Goal: Information Seeking & Learning: Understand process/instructions

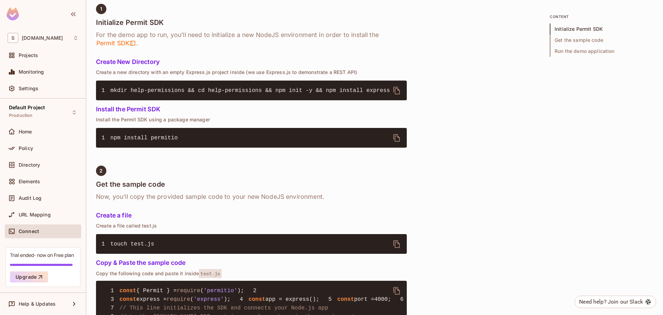
scroll to position [309, 0]
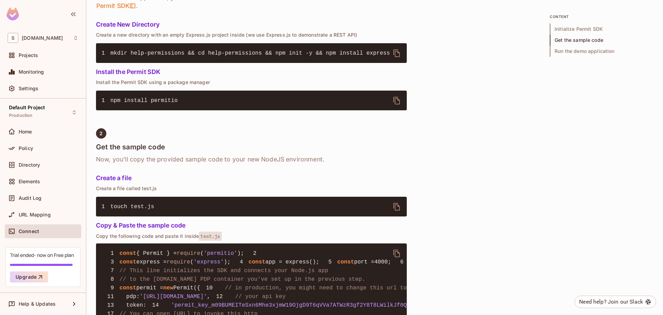
click at [390, 52] on button "delete" at bounding box center [397, 53] width 17 height 17
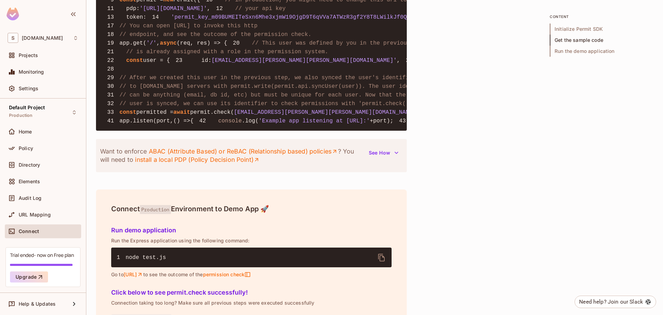
scroll to position [827, 0]
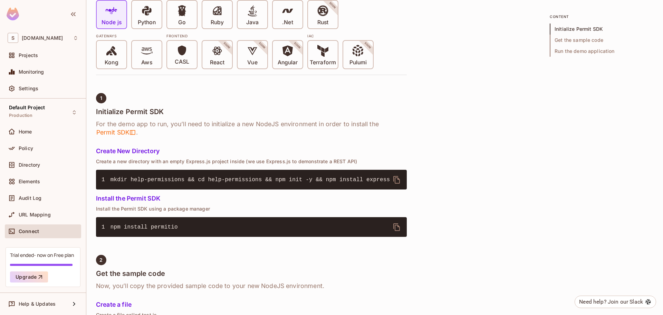
scroll to position [288, 0]
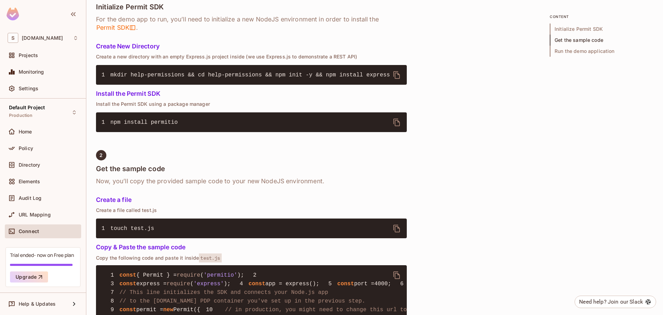
click at [397, 76] on icon "delete" at bounding box center [397, 75] width 8 height 8
click at [542, 116] on div "Quick Permit Demo Fastest way to get a taste of Permit’s basic features, uses C…" at bounding box center [374, 212] width 557 height 892
click at [400, 73] on icon "delete" at bounding box center [397, 75] width 8 height 8
click at [482, 169] on div "Quick Permit Demo Fastest way to get a taste of Permit’s basic features, uses C…" at bounding box center [374, 212] width 557 height 892
drag, startPoint x: 546, startPoint y: 179, endPoint x: 520, endPoint y: 165, distance: 29.8
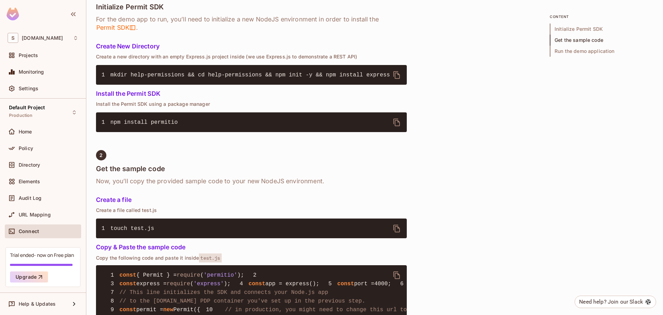
click at [546, 179] on div "Quick Permit Demo Fastest way to get a taste of Permit’s basic features, uses C…" at bounding box center [374, 212] width 557 height 892
click at [381, 123] on pre "1 npm install permitio" at bounding box center [251, 122] width 311 height 20
click at [394, 121] on icon "delete" at bounding box center [396, 122] width 7 height 8
click at [482, 235] on div "Quick Permit Demo Fastest way to get a taste of Permit’s basic features, uses C…" at bounding box center [374, 212] width 557 height 892
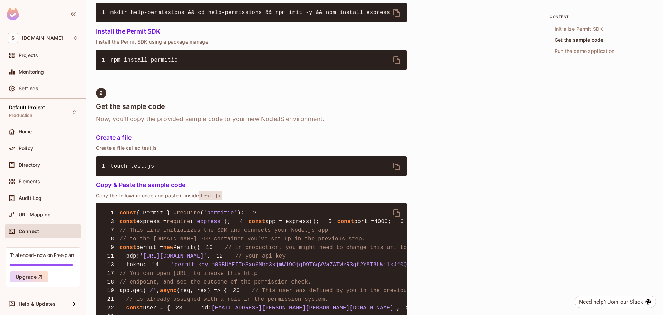
scroll to position [403, 0]
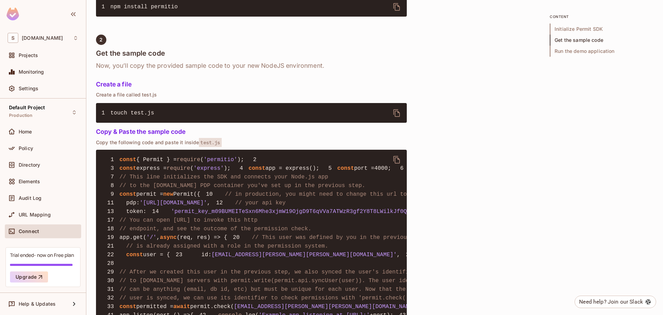
click at [483, 117] on div "Quick Permit Demo Fastest way to get a taste of Permit’s basic features, uses C…" at bounding box center [374, 97] width 557 height 892
click at [135, 113] on span "touch test.js" at bounding box center [133, 113] width 44 height 6
click at [149, 112] on span "touch test.js" at bounding box center [133, 113] width 44 height 6
drag, startPoint x: 129, startPoint y: 112, endPoint x: 152, endPoint y: 113, distance: 22.8
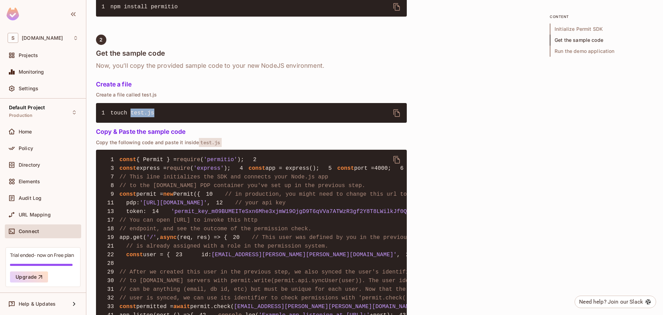
click at [152, 113] on pre "1 touch test.js" at bounding box center [251, 113] width 311 height 20
copy span "test.js"
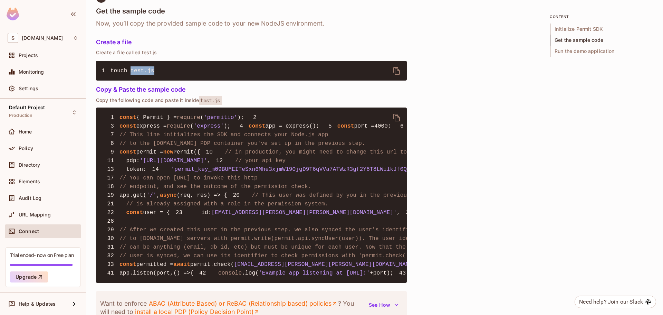
scroll to position [460, 0]
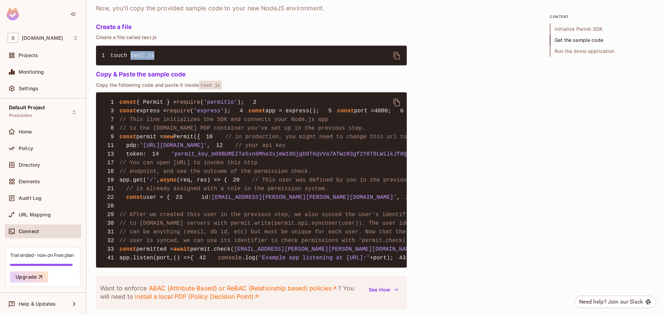
click at [399, 102] on icon "delete" at bounding box center [397, 102] width 8 height 8
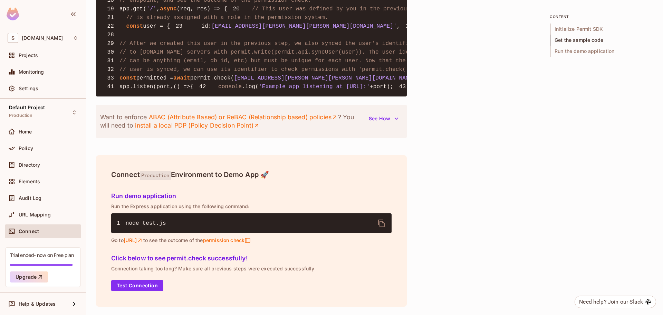
scroll to position [827, 0]
click at [143, 292] on div "Click below to see permit.check successfully! Connection taking too long? Make …" at bounding box center [251, 271] width 286 height 46
click at [140, 286] on button "Test Connection" at bounding box center [137, 285] width 52 height 11
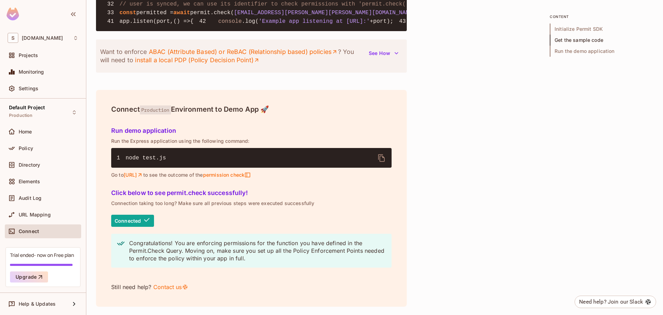
scroll to position [893, 0]
click at [251, 176] on span "permission check" at bounding box center [227, 175] width 48 height 6
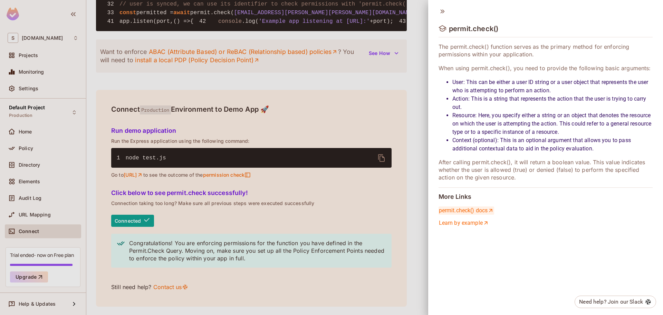
click at [450, 209] on link "permit.check() docs" at bounding box center [467, 210] width 56 height 8
click at [475, 218] on div "permit.check() The permit.check() function serves as the primary method for enf…" at bounding box center [545, 116] width 235 height 233
click at [474, 223] on link "Learn by example" at bounding box center [464, 223] width 50 height 8
click at [145, 208] on div at bounding box center [331, 157] width 663 height 315
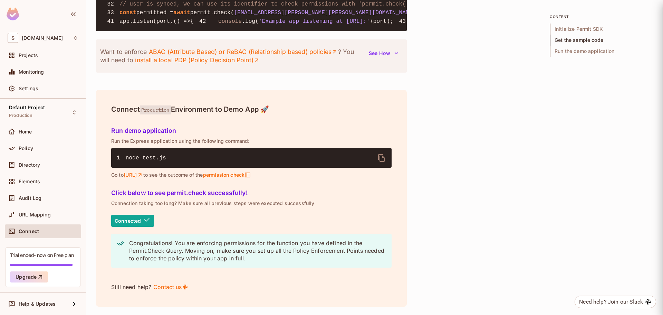
click at [140, 214] on span "Connected" at bounding box center [132, 220] width 43 height 12
click at [140, 217] on span "Connected" at bounding box center [132, 220] width 43 height 12
click at [241, 196] on h5 "Click below to see permit.check successfully!" at bounding box center [251, 192] width 280 height 7
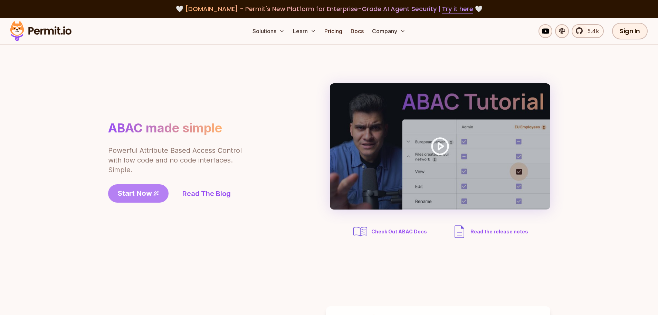
click at [147, 187] on link "Start Now" at bounding box center [138, 193] width 60 height 18
